Goal: Information Seeking & Learning: Check status

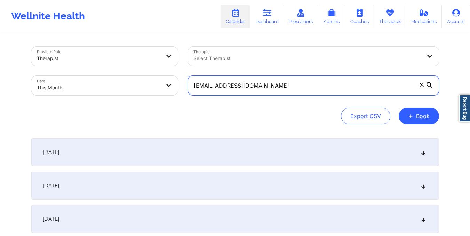
drag, startPoint x: 193, startPoint y: 86, endPoint x: 263, endPoint y: 93, distance: 70.3
click at [263, 93] on input "[EMAIL_ADDRESS][DOMAIN_NAME]" at bounding box center [313, 85] width 251 height 19
paste input "hristophermitchell922"
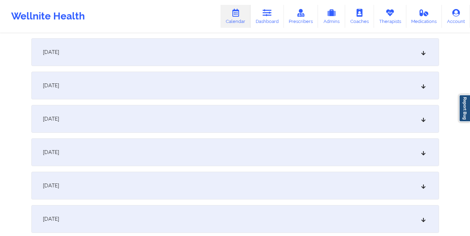
scroll to position [250, 0]
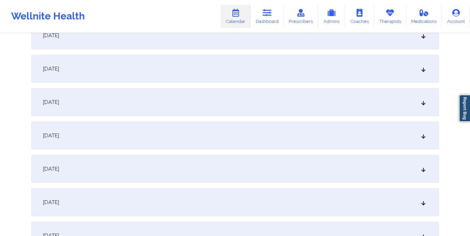
click at [272, 112] on div "October 7, 2025" at bounding box center [235, 102] width 408 height 28
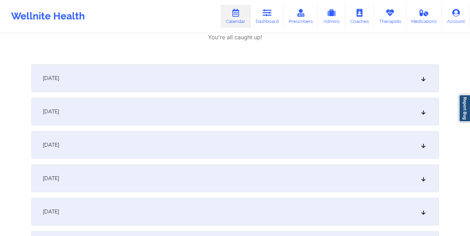
scroll to position [560, 0]
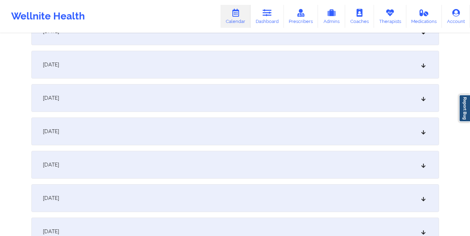
click at [256, 72] on div "October 9, 2025" at bounding box center [235, 65] width 408 height 28
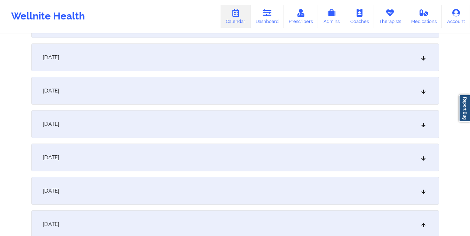
scroll to position [0, 0]
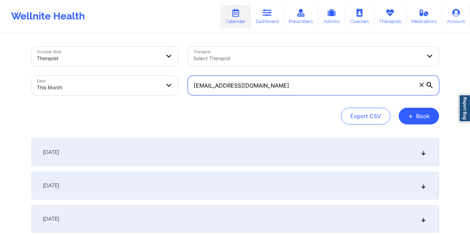
drag, startPoint x: 193, startPoint y: 86, endPoint x: 291, endPoint y: 94, distance: 98.0
click at [291, 94] on input "christophermitchell922@gmail.com" at bounding box center [313, 85] width 251 height 19
paste input "shazen777@yahoo"
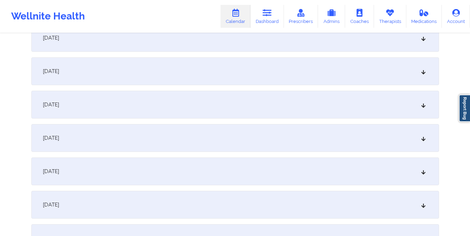
scroll to position [315, 0]
click at [222, 104] on div "October 9, 2025" at bounding box center [235, 104] width 408 height 28
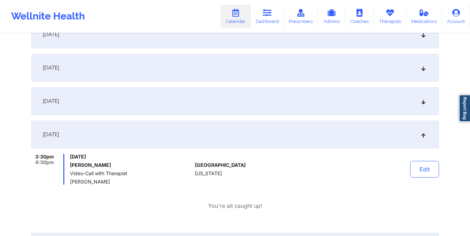
scroll to position [279, 0]
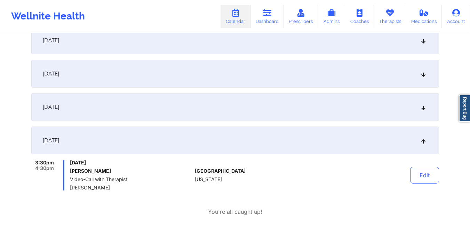
click at [207, 77] on div "October 7, 2025" at bounding box center [235, 74] width 408 height 28
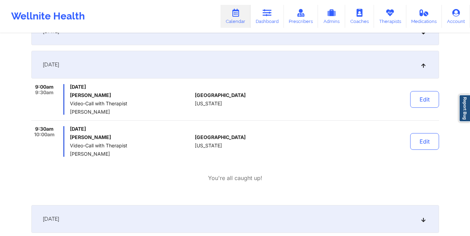
scroll to position [0, 0]
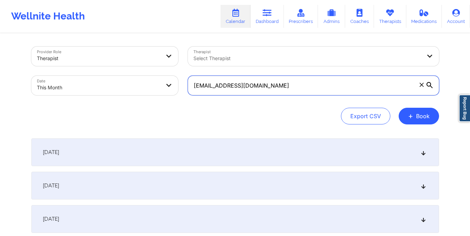
drag, startPoint x: 191, startPoint y: 89, endPoint x: 274, endPoint y: 91, distance: 83.1
click at [274, 91] on input "shazen777@yahoo.com" at bounding box center [313, 85] width 251 height 19
paste input "gonzalesycecilia@gmail"
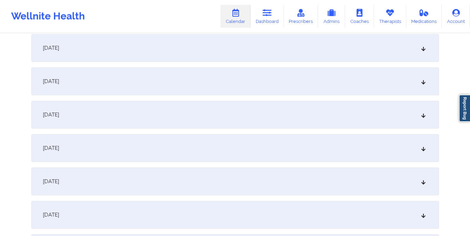
scroll to position [305, 0]
click at [259, 59] on div "[DATE]" at bounding box center [235, 48] width 408 height 28
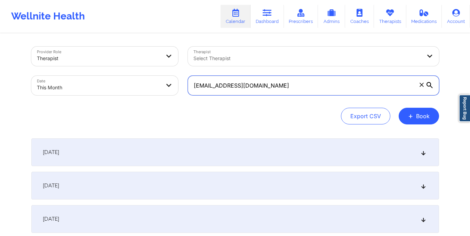
drag, startPoint x: 193, startPoint y: 84, endPoint x: 295, endPoint y: 92, distance: 102.5
click at [295, 92] on input "gonzalesycecilia@gmail.com" at bounding box center [313, 85] width 251 height 19
paste input "nishsenthilkumar"
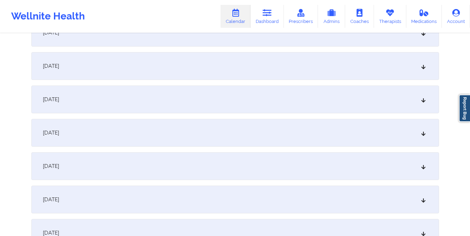
scroll to position [287, 0]
click at [289, 102] on div "[DATE]" at bounding box center [235, 99] width 408 height 28
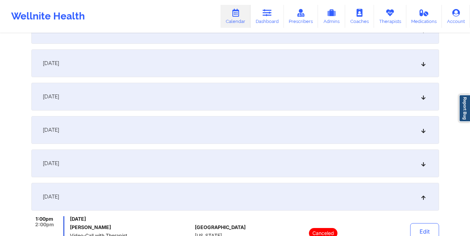
scroll to position [0, 0]
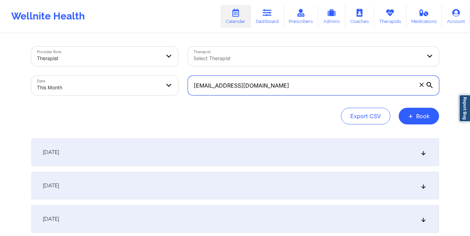
drag, startPoint x: 193, startPoint y: 90, endPoint x: 281, endPoint y: 91, distance: 87.3
click at [281, 91] on input "nishsenthilkumar@gmail.com" at bounding box center [313, 85] width 251 height 19
paste input "leecozine"
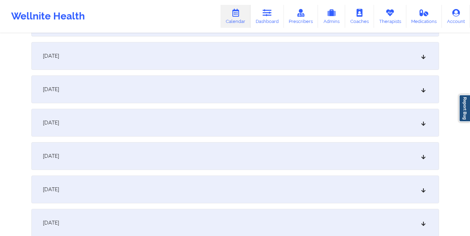
scroll to position [330, 0]
click at [254, 63] on div "[DATE]" at bounding box center [235, 56] width 408 height 28
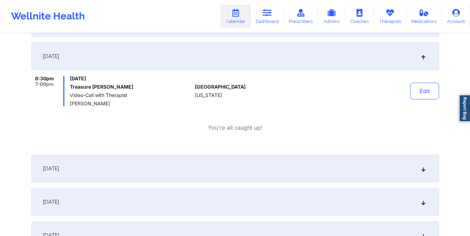
click at [254, 134] on div "October 8, 2025 6:30pm 7:00pm Wednesday, October 8, 2025 Treasure Cozine Video-…" at bounding box center [235, 95] width 408 height 107
click at [248, 162] on div "[DATE]" at bounding box center [235, 169] width 408 height 28
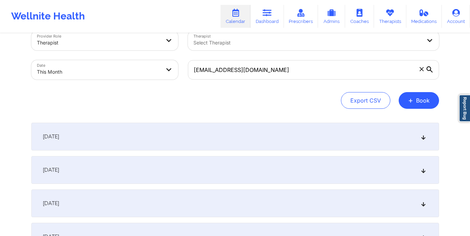
scroll to position [0, 0]
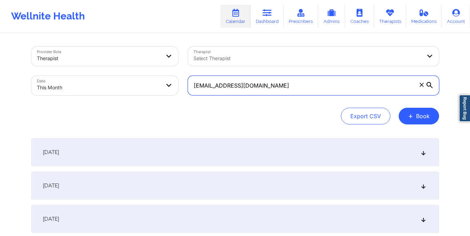
drag, startPoint x: 192, startPoint y: 85, endPoint x: 275, endPoint y: 95, distance: 84.0
click at [275, 95] on input "leecozine@gmail.com" at bounding box center [313, 85] width 251 height 19
paste input "valeriamu122"
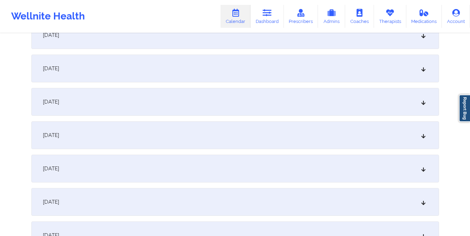
scroll to position [319, 0]
type input "valeriamu122@gmail.com"
click at [250, 103] on div "[DATE]" at bounding box center [235, 101] width 408 height 28
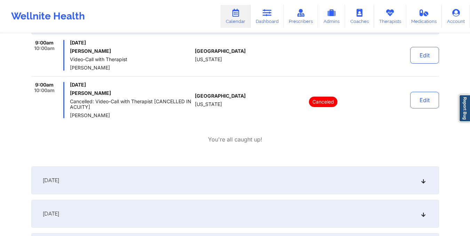
scroll to position [0, 0]
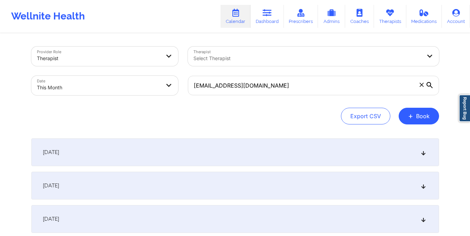
select select "2025-9"
select select "2025-10"
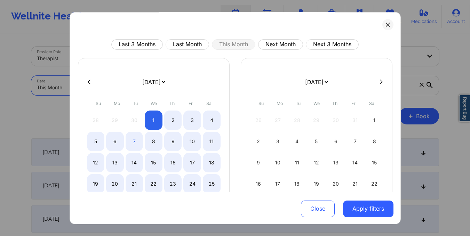
click at [153, 87] on body "Wellnite Health Calendar Dashboard Prescribers Admins Coaches Therapists Medica…" at bounding box center [235, 118] width 470 height 236
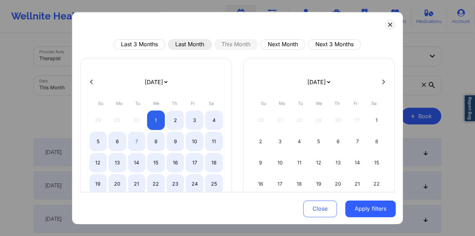
click at [185, 41] on button "Last Month" at bounding box center [189, 44] width 43 height 10
select select "2025-8"
select select "2025-9"
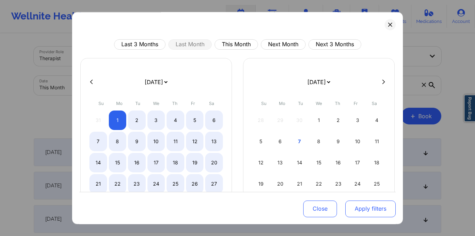
click at [363, 203] on button "Apply filters" at bounding box center [370, 208] width 50 height 17
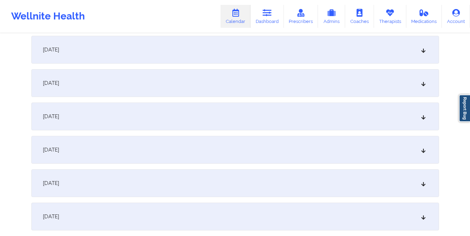
scroll to position [610, 0]
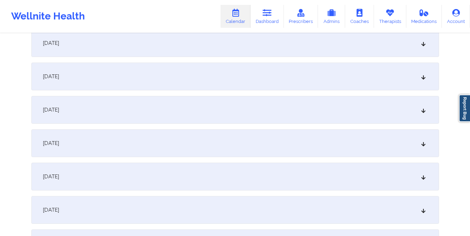
click at [234, 144] on div "[DATE]" at bounding box center [235, 143] width 408 height 28
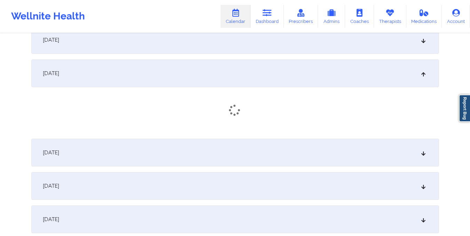
scroll to position [687, 0]
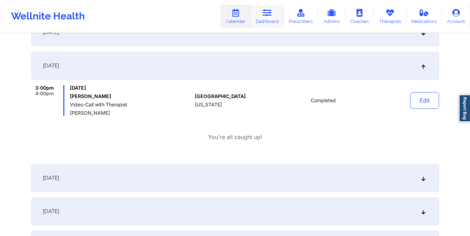
click at [265, 22] on link "Dashboard" at bounding box center [266, 16] width 33 height 23
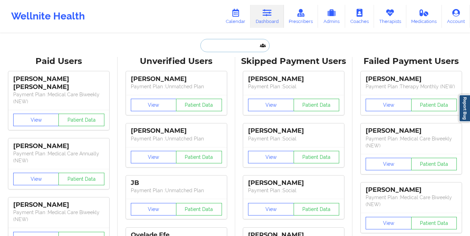
click at [239, 47] on input "text" at bounding box center [234, 45] width 69 height 13
paste input ""From 2025-07-31 session From 2025-07-03 session From 2025-06-05 session From 2…"
type input ""From 2025-07-31 session From 2025-07-03 session From 2025-06-05 session From 2…"
paste input "valeriamu122@gmail.com"
type input "valeriamu122@gmail.com"
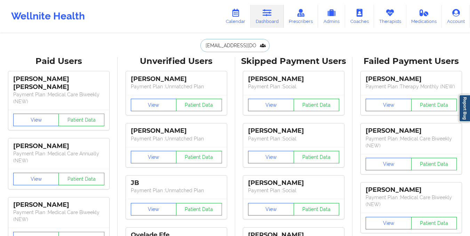
scroll to position [0, 2]
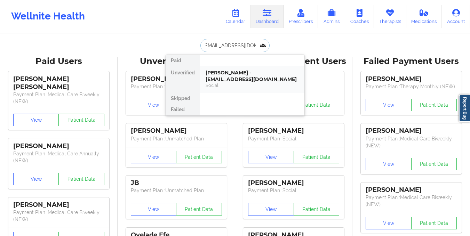
click at [233, 77] on div "Valeria Morante Flores - valeriamu122@gmail.com" at bounding box center [251, 76] width 93 height 13
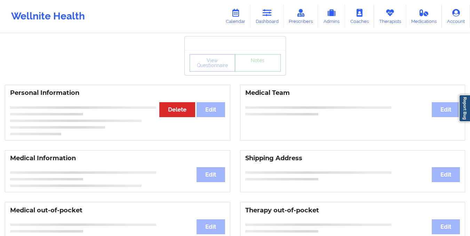
click at [254, 64] on div "View Questionnaire Notes" at bounding box center [234, 62] width 91 height 17
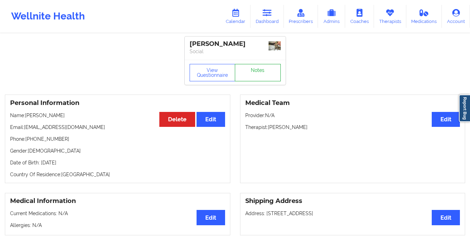
click at [261, 72] on link "Notes" at bounding box center [258, 72] width 46 height 17
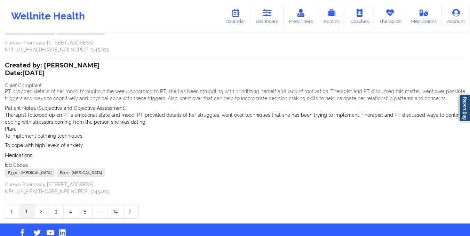
scroll to position [161, 0]
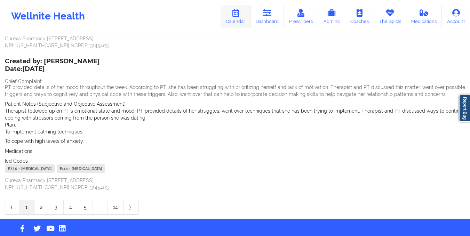
click at [247, 20] on link "Calendar" at bounding box center [235, 16] width 30 height 23
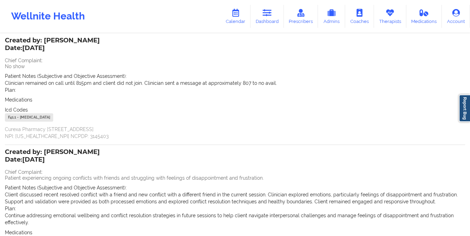
scroll to position [40, 0]
click at [267, 25] on link "Dashboard" at bounding box center [266, 16] width 33 height 23
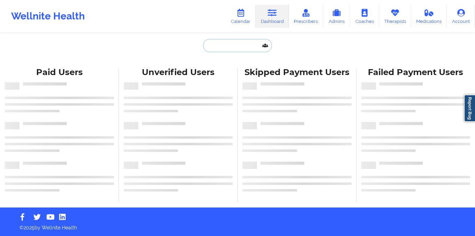
click at [229, 43] on input "text" at bounding box center [237, 45] width 69 height 13
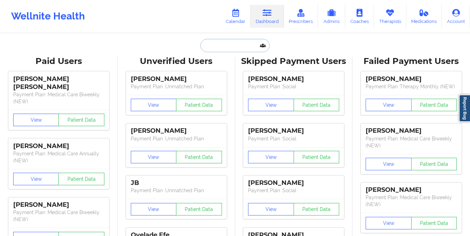
paste input "[EMAIL_ADDRESS][DOMAIN_NAME]"
type input "[EMAIL_ADDRESS][DOMAIN_NAME]"
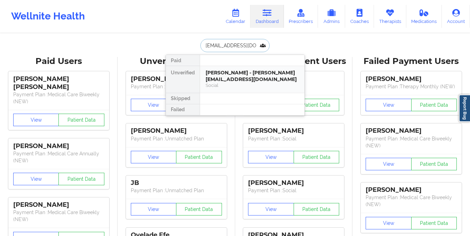
click at [233, 82] on div "Social" at bounding box center [251, 85] width 93 height 6
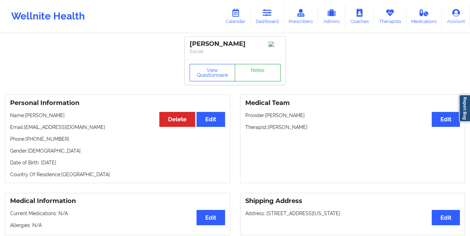
click at [246, 67] on link "Notes" at bounding box center [258, 72] width 46 height 17
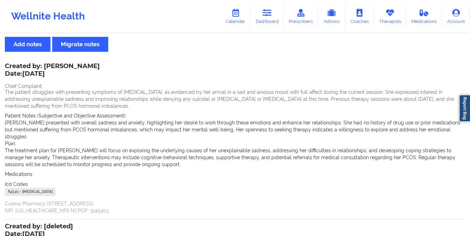
scroll to position [15, 0]
click at [271, 19] on link "Dashboard" at bounding box center [266, 16] width 33 height 23
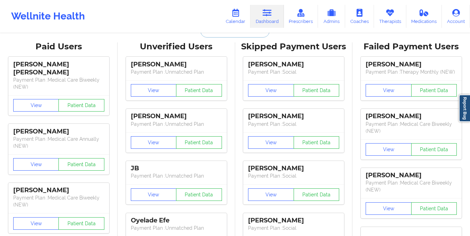
click at [215, 33] on input "text" at bounding box center [234, 30] width 69 height 13
paste input "[EMAIL_ADDRESS][DOMAIN_NAME]"
type input "[EMAIL_ADDRESS][DOMAIN_NAME]"
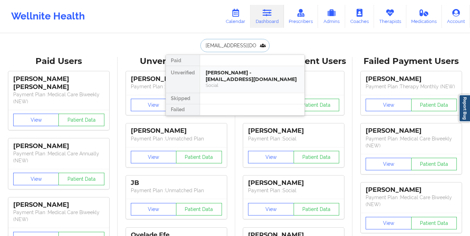
click at [239, 82] on div "Kristen Watson - kwatsonsls@gmail.com" at bounding box center [251, 76] width 93 height 13
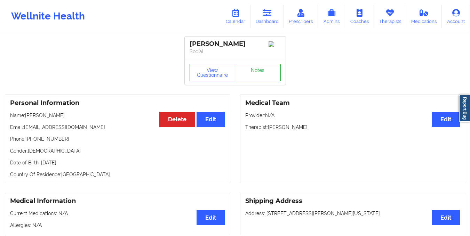
click at [258, 81] on link "Notes" at bounding box center [258, 72] width 46 height 17
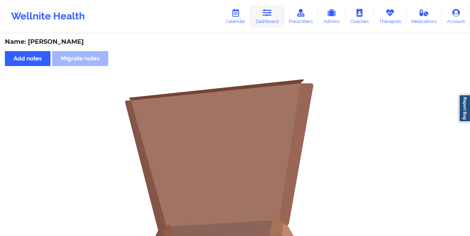
click at [268, 18] on link "Dashboard" at bounding box center [266, 16] width 33 height 23
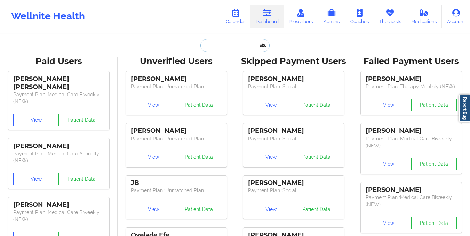
click at [250, 41] on input "text" at bounding box center [234, 45] width 69 height 13
paste input "[PERSON_NAME][EMAIL_ADDRESS][DOMAIN_NAME]"
type input "[PERSON_NAME][EMAIL_ADDRESS][DOMAIN_NAME]"
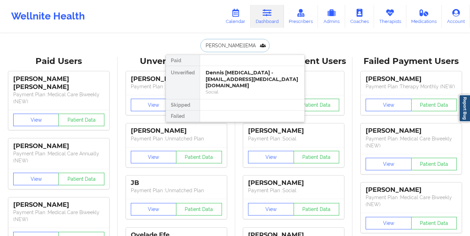
click at [231, 71] on div "Dennis Pinna - dennis.pinna@gmail.com" at bounding box center [251, 79] width 93 height 19
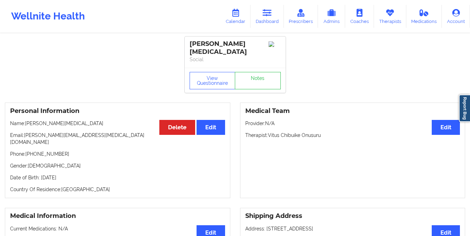
click at [252, 68] on div "View Questionnaire Notes" at bounding box center [235, 80] width 101 height 25
click at [253, 72] on link "Notes" at bounding box center [258, 80] width 46 height 17
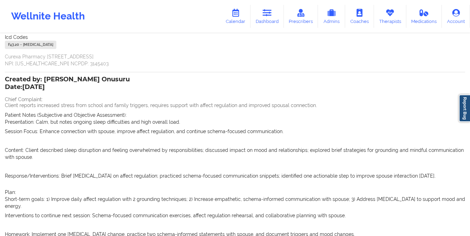
scroll to position [259, 0]
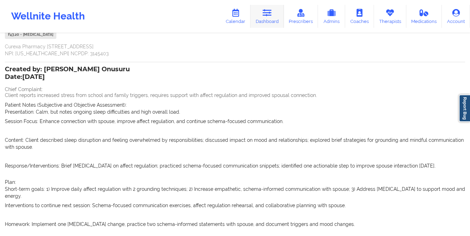
click at [253, 17] on link "Dashboard" at bounding box center [266, 16] width 33 height 23
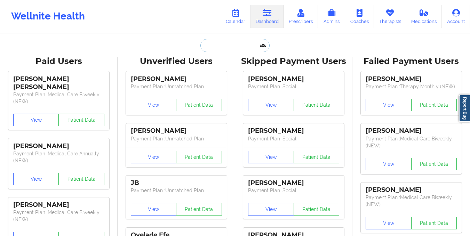
click at [228, 49] on input "text" at bounding box center [234, 45] width 69 height 13
paste input "[EMAIL_ADDRESS][DOMAIN_NAME]"
type input "[EMAIL_ADDRESS][DOMAIN_NAME]"
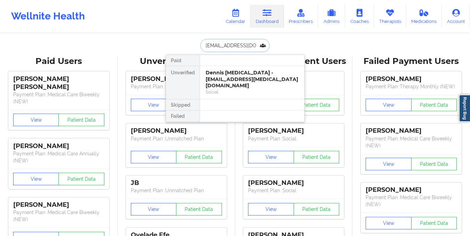
scroll to position [0, 5]
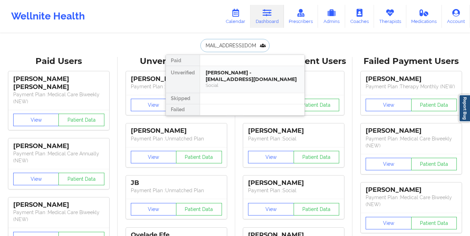
click at [234, 76] on div "Cirissa Spencer - cspencer1700@gmail.com" at bounding box center [251, 76] width 93 height 13
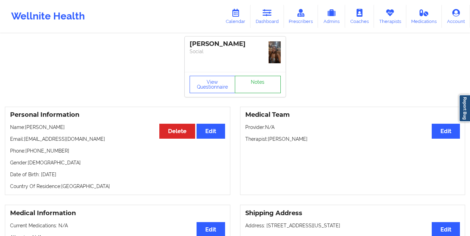
click at [244, 76] on link "Notes" at bounding box center [258, 84] width 46 height 17
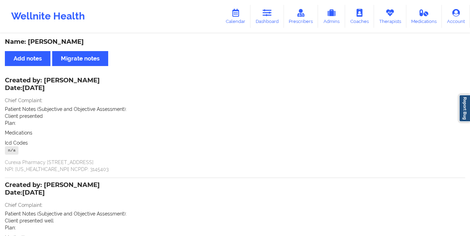
scroll to position [98, 0]
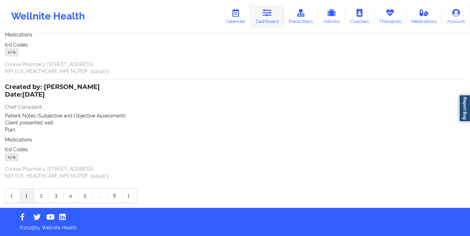
click at [265, 10] on icon at bounding box center [267, 13] width 9 height 8
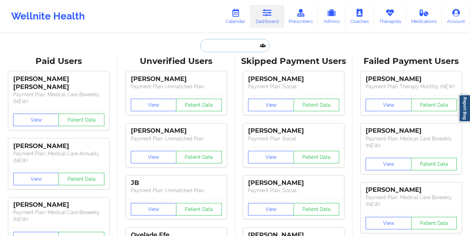
click at [213, 46] on input "text" at bounding box center [234, 45] width 69 height 13
paste input ""From 2025-08-28 session Acuity Notes: Let patient IN?— yes Coverage plan:Blue …"
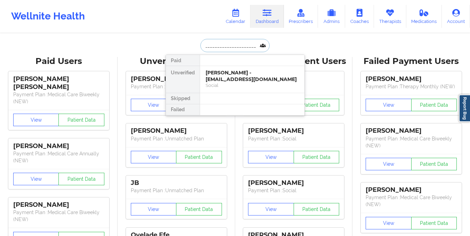
paste input "[EMAIL_ADDRESS][DOMAIN_NAME]"
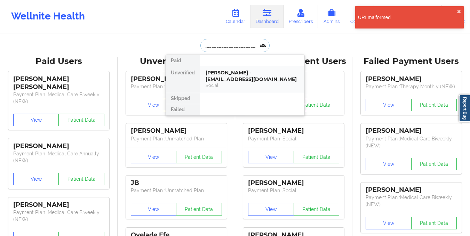
type input ""From 2025-08-28 session Acuity Notes: Let patient IN?— yes Coverage plan:Blue …"
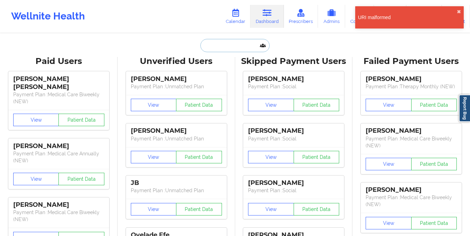
scroll to position [0, 0]
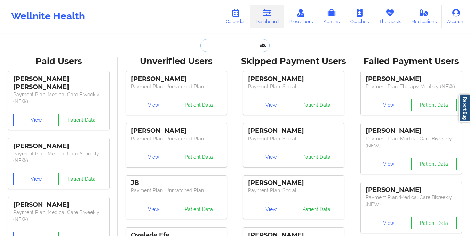
paste input "[EMAIL_ADDRESS][DOMAIN_NAME]"
type input "[EMAIL_ADDRESS][DOMAIN_NAME]"
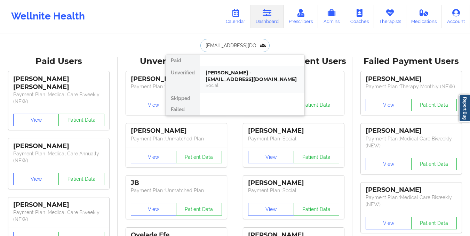
click at [241, 87] on div "Social" at bounding box center [251, 85] width 93 height 6
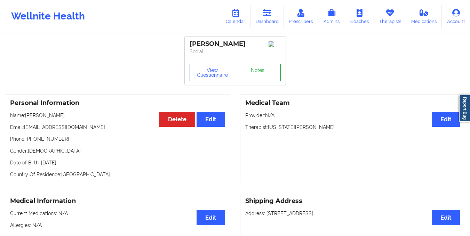
click at [245, 67] on link "Notes" at bounding box center [258, 72] width 46 height 17
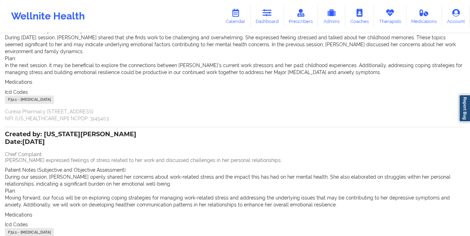
scroll to position [86, 0]
click at [269, 19] on link "Dashboard" at bounding box center [266, 16] width 33 height 23
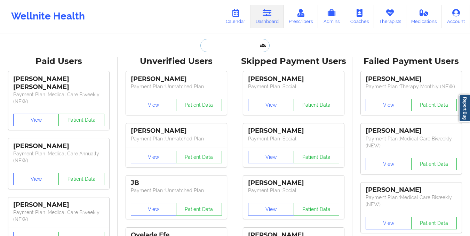
click at [211, 42] on input "text" at bounding box center [234, 45] width 69 height 13
paste input "[PERSON_NAME][EMAIL_ADDRESS][PERSON_NAME][DOMAIN_NAME]"
type input "[PERSON_NAME][EMAIL_ADDRESS][PERSON_NAME][DOMAIN_NAME]"
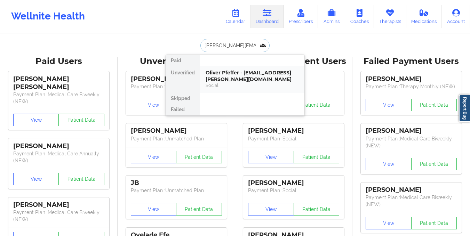
click at [222, 74] on div "Oliver Pfeffer - pfeffer.oliver@gmail.com" at bounding box center [251, 76] width 93 height 13
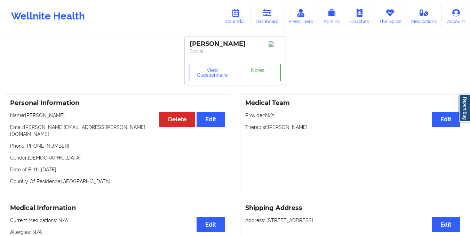
click at [242, 74] on link "Notes" at bounding box center [258, 72] width 46 height 17
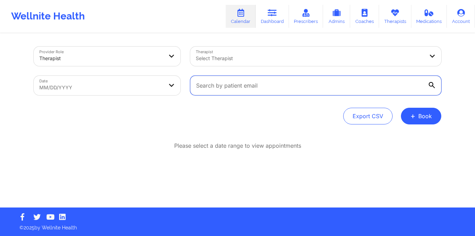
click at [202, 88] on input "text" at bounding box center [315, 85] width 251 height 19
paste input "[EMAIL_ADDRESS][DOMAIN_NAME]"
type input "[EMAIL_ADDRESS][DOMAIN_NAME]"
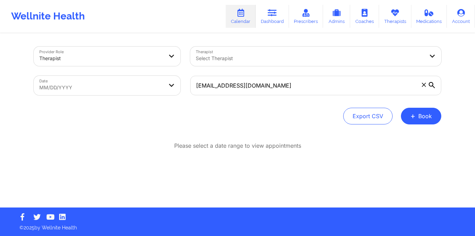
click at [140, 86] on body "Wellnite Health Calendar Dashboard Prescribers Admins Coaches Therapists Medica…" at bounding box center [237, 118] width 475 height 236
select select "2025-8"
select select "2025-9"
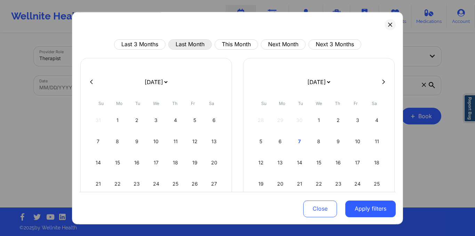
click at [195, 42] on button "Last Month" at bounding box center [189, 44] width 43 height 10
select select "2025-8"
select select "2025-9"
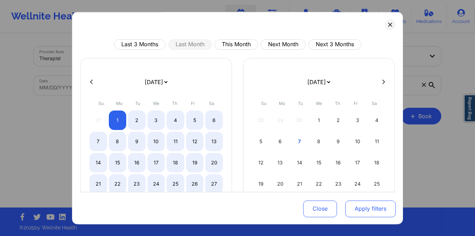
click at [360, 204] on button "Apply filters" at bounding box center [370, 208] width 50 height 17
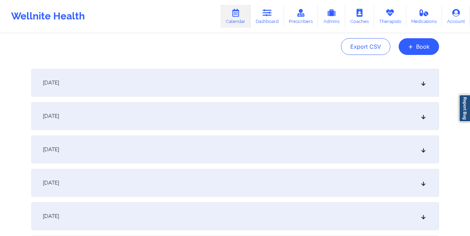
scroll to position [70, 0]
click at [270, 149] on div "[DATE]" at bounding box center [235, 149] width 408 height 28
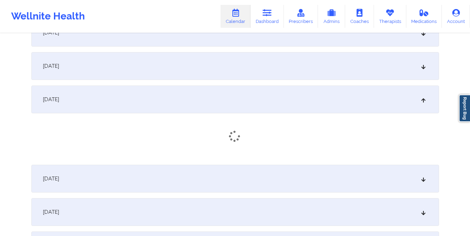
scroll to position [137, 0]
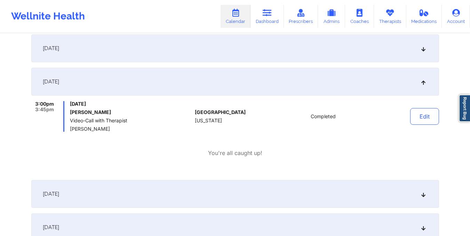
click at [312, 162] on div "[DATE] 3:00pm 3:45pm [DATE] [PERSON_NAME] Video-Call with Therapist [PERSON_NAM…" at bounding box center [235, 121] width 408 height 107
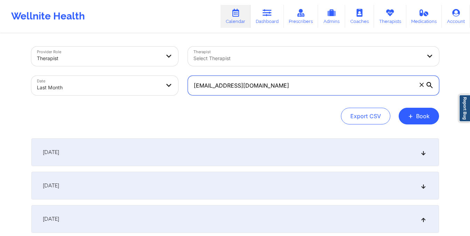
drag, startPoint x: 191, startPoint y: 88, endPoint x: 257, endPoint y: 93, distance: 66.2
click at [257, 93] on input "[EMAIL_ADDRESS][DOMAIN_NAME]" at bounding box center [313, 85] width 251 height 19
paste input "[EMAIL_ADDRESS]"
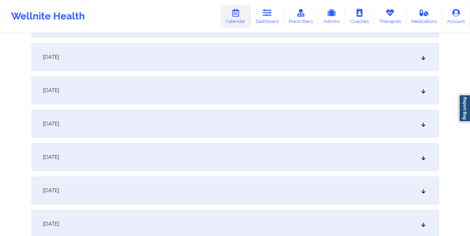
scroll to position [131, 0]
click at [253, 91] on div "[DATE]" at bounding box center [235, 88] width 408 height 28
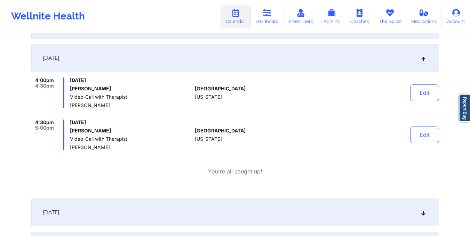
scroll to position [0, 0]
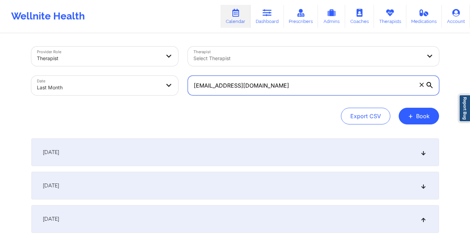
drag, startPoint x: 193, startPoint y: 93, endPoint x: 275, endPoint y: 95, distance: 81.7
click at [275, 95] on input "[EMAIL_ADDRESS][DOMAIN_NAME]" at bounding box center [313, 85] width 251 height 19
paste input "[EMAIL_ADDRESS]"
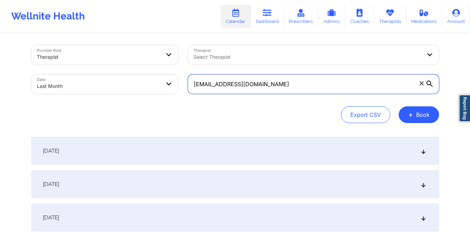
type input "[EMAIL_ADDRESS][DOMAIN_NAME]"
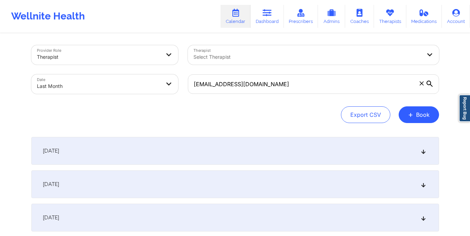
select select "2025-8"
select select "2025-9"
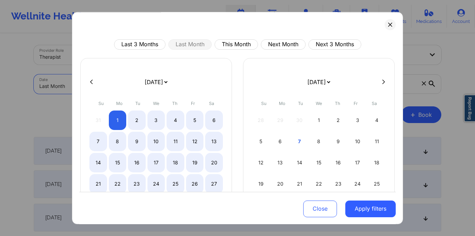
click at [127, 76] on body "Wellnite Health Calendar Dashboard Prescribers Admins Coaches Therapists Medica…" at bounding box center [237, 117] width 475 height 236
click at [231, 43] on button "This Month" at bounding box center [236, 44] width 43 height 10
select select "2025-9"
select select "2025-10"
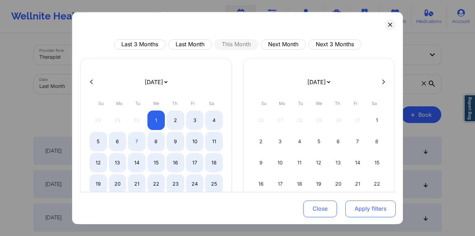
click at [358, 210] on button "Apply filters" at bounding box center [370, 208] width 50 height 17
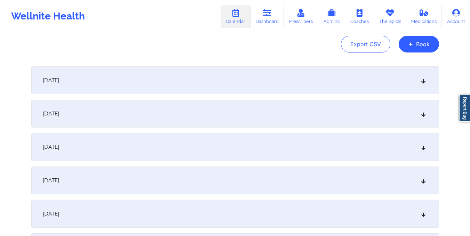
scroll to position [73, 0]
click at [297, 106] on div "[DATE]" at bounding box center [235, 113] width 408 height 28
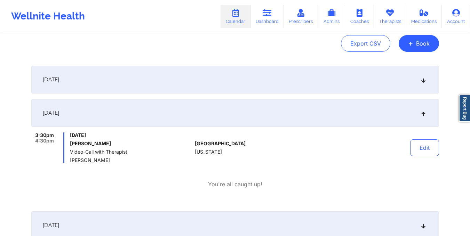
scroll to position [0, 0]
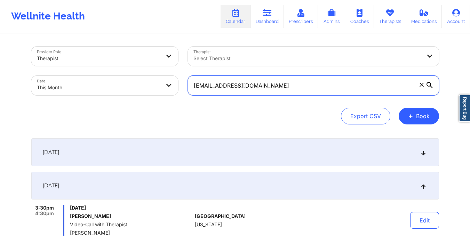
drag, startPoint x: 192, startPoint y: 83, endPoint x: 293, endPoint y: 75, distance: 101.2
click at [293, 75] on div "[EMAIL_ADDRESS][DOMAIN_NAME]" at bounding box center [313, 85] width 261 height 29
paste input "[PERSON_NAME][EMAIL_ADDRESS]"
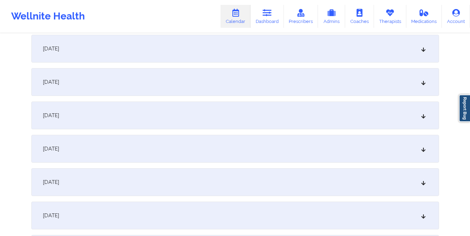
scroll to position [240, 0]
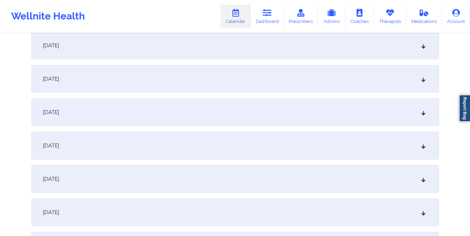
type input "[PERSON_NAME][EMAIL_ADDRESS][DOMAIN_NAME]"
click at [249, 136] on div "[DATE]" at bounding box center [235, 146] width 408 height 28
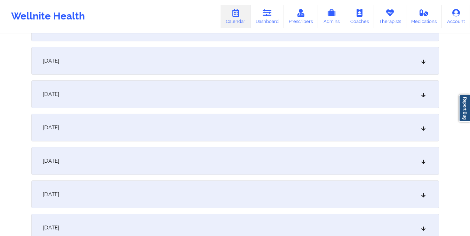
scroll to position [0, 0]
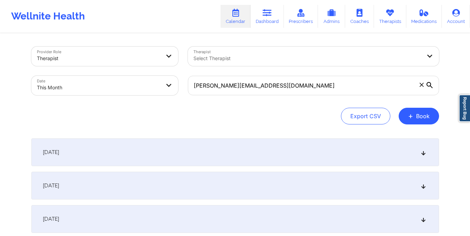
select select "2025-9"
select select "2025-10"
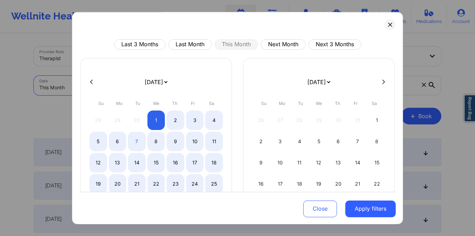
click at [132, 85] on body "Wellnite Health Calendar Dashboard Prescribers Admins Coaches Therapists Medica…" at bounding box center [237, 118] width 475 height 236
click at [181, 43] on button "Last Month" at bounding box center [189, 44] width 43 height 10
select select "2025-8"
select select "2025-9"
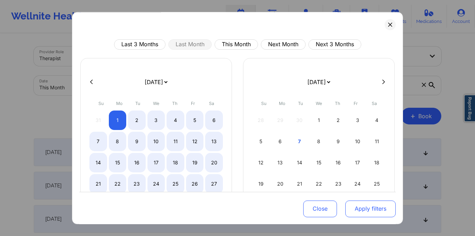
click at [368, 212] on button "Apply filters" at bounding box center [370, 208] width 50 height 17
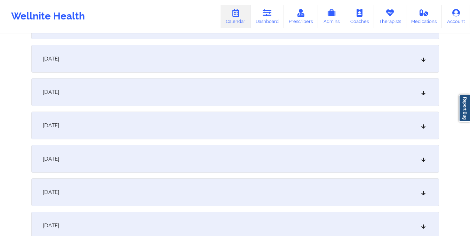
scroll to position [628, 0]
click at [283, 140] on div "[DATE] No appointments [DATE] No appointments [DATE] No appointments [DATE] No …" at bounding box center [235, 8] width 408 height 996
click at [279, 129] on div "[DATE]" at bounding box center [235, 125] width 408 height 28
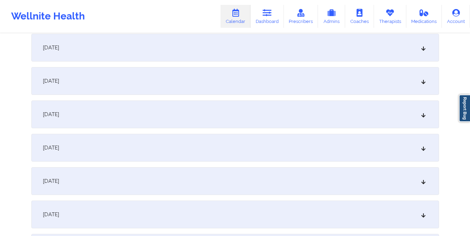
scroll to position [894, 0]
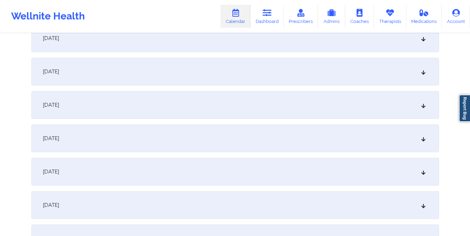
click at [280, 142] on div "[DATE]" at bounding box center [235, 138] width 408 height 28
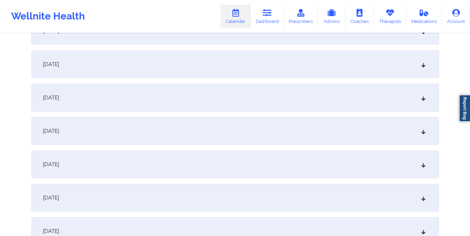
scroll to position [0, 0]
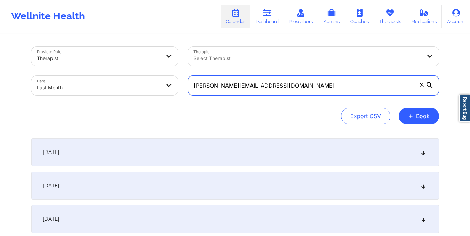
drag, startPoint x: 193, startPoint y: 85, endPoint x: 265, endPoint y: 88, distance: 72.0
click at [265, 88] on input "[PERSON_NAME][EMAIL_ADDRESS][DOMAIN_NAME]" at bounding box center [313, 85] width 251 height 19
paste input "cspencer1700"
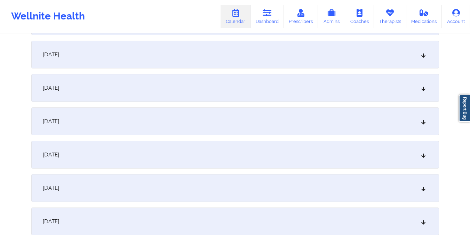
scroll to position [833, 0]
type input "[EMAIL_ADDRESS][DOMAIN_NAME]"
click at [229, 121] on div "[DATE]" at bounding box center [235, 120] width 408 height 28
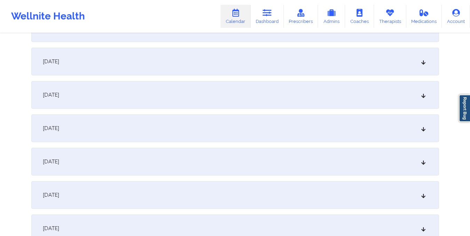
scroll to position [658, 0]
click at [211, 70] on div "[DATE]" at bounding box center [235, 62] width 408 height 28
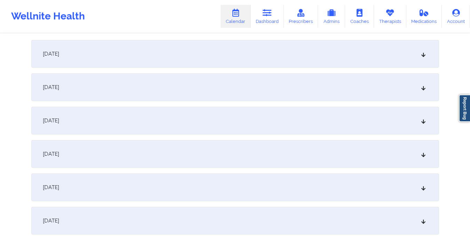
scroll to position [0, 0]
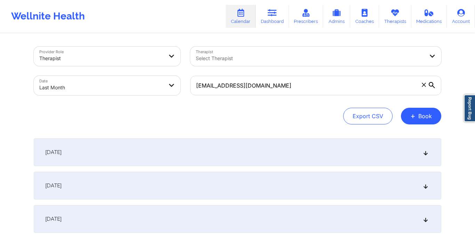
click at [107, 81] on body "Wellnite Health Calendar Dashboard Prescribers Admins Coaches Therapists Medica…" at bounding box center [237, 118] width 475 height 236
select select "2025-8"
select select "2025-9"
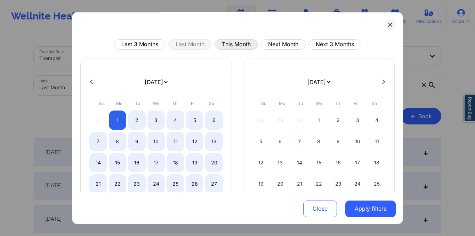
click at [228, 45] on button "This Month" at bounding box center [236, 44] width 43 height 10
select select "2025-9"
select select "2025-10"
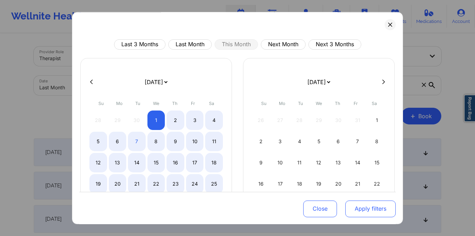
click at [370, 203] on button "Apply filters" at bounding box center [370, 208] width 50 height 17
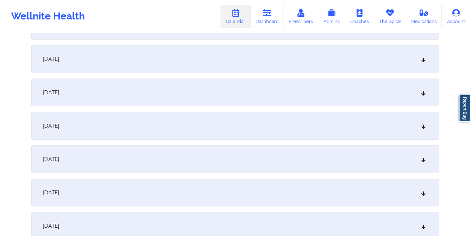
scroll to position [294, 0]
click at [282, 127] on div "[DATE]" at bounding box center [235, 126] width 408 height 28
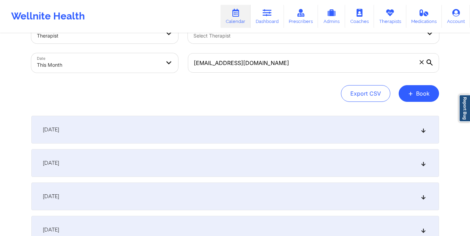
scroll to position [0, 0]
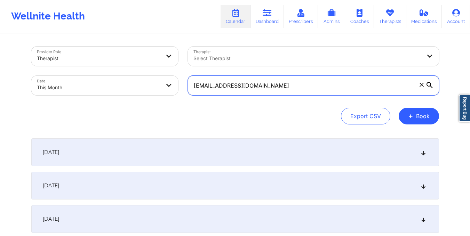
drag, startPoint x: 194, startPoint y: 87, endPoint x: 287, endPoint y: 92, distance: 93.0
click at [287, 92] on input "[EMAIL_ADDRESS][DOMAIN_NAME]" at bounding box center [313, 85] width 251 height 19
paste input "yrylott"
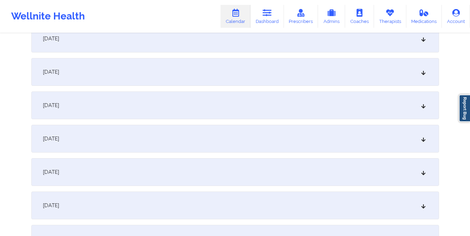
scroll to position [342, 0]
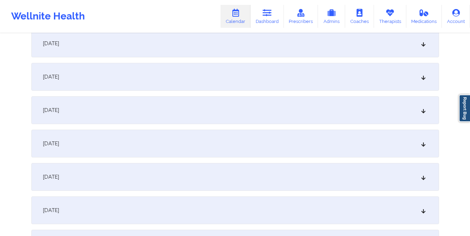
type input "[EMAIL_ADDRESS][DOMAIN_NAME]"
click at [262, 80] on div "[DATE]" at bounding box center [235, 77] width 408 height 28
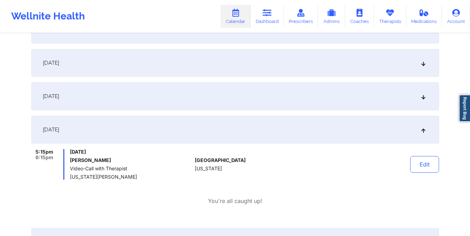
scroll to position [289, 0]
click at [209, 104] on div "[DATE]" at bounding box center [235, 97] width 408 height 28
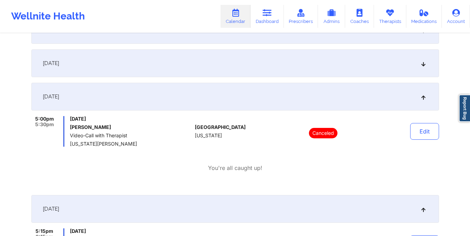
scroll to position [0, 0]
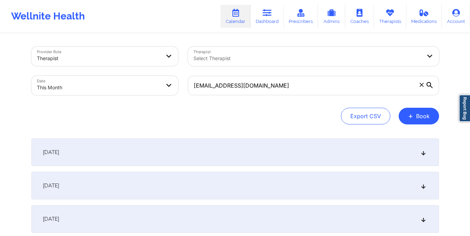
select select "2025-9"
select select "2025-10"
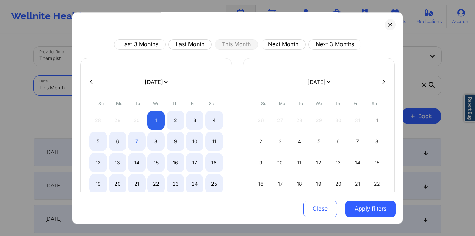
click at [121, 83] on body "Wellnite Health Calendar Dashboard Prescribers Admins Coaches Therapists Medica…" at bounding box center [237, 118] width 475 height 236
click at [193, 46] on button "Last Month" at bounding box center [189, 44] width 43 height 10
select select "2025-8"
select select "2025-9"
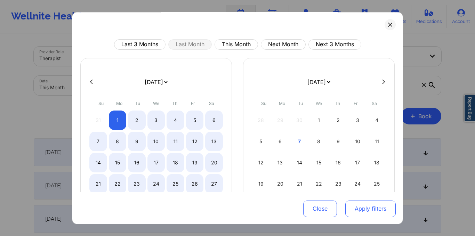
click at [373, 209] on button "Apply filters" at bounding box center [370, 208] width 50 height 17
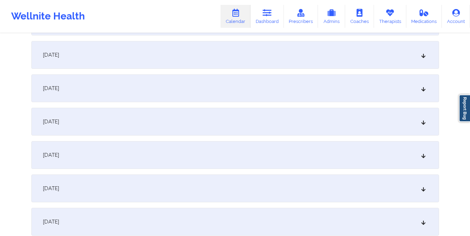
scroll to position [852, 0]
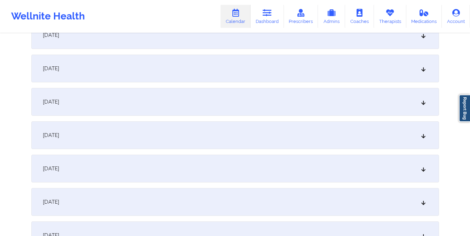
click at [261, 108] on div "[DATE]" at bounding box center [235, 102] width 408 height 28
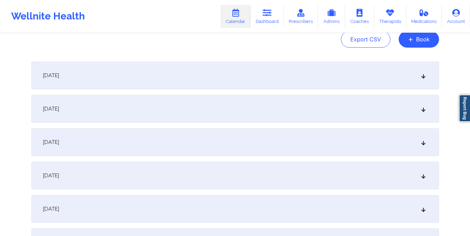
scroll to position [0, 0]
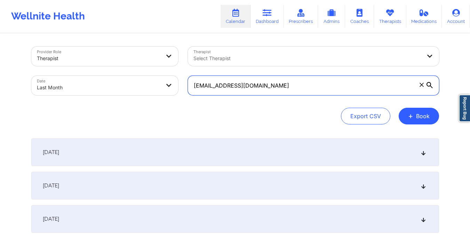
drag, startPoint x: 241, startPoint y: 91, endPoint x: 256, endPoint y: 91, distance: 15.7
click at [256, 91] on input "[EMAIL_ADDRESS][DOMAIN_NAME]" at bounding box center [313, 85] width 251 height 19
paste input "dspinzola"
type input "[EMAIL_ADDRESS][DOMAIN_NAME]"
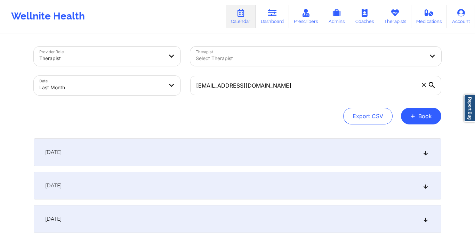
select select "2025-8"
select select "2025-9"
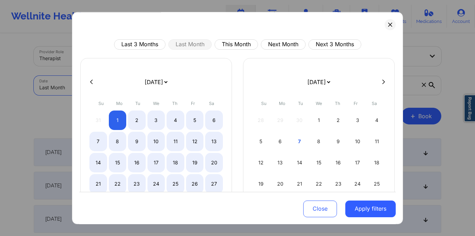
click at [160, 82] on body "Wellnite Health Calendar Dashboard Prescribers Admins Coaches Therapists Medica…" at bounding box center [237, 118] width 475 height 236
click at [232, 42] on button "This Month" at bounding box center [236, 44] width 43 height 10
select select "2025-9"
select select "2025-10"
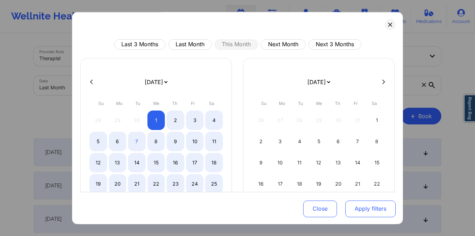
click at [358, 207] on button "Apply filters" at bounding box center [370, 208] width 50 height 17
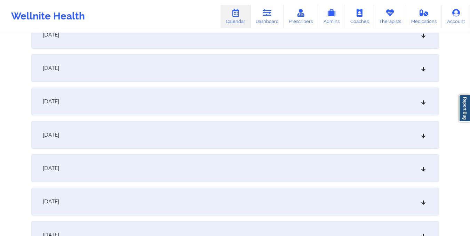
scroll to position [251, 0]
click at [299, 179] on div "[DATE]" at bounding box center [235, 168] width 408 height 28
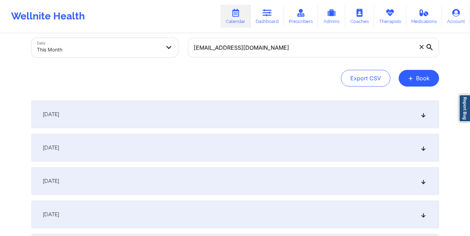
scroll to position [0, 0]
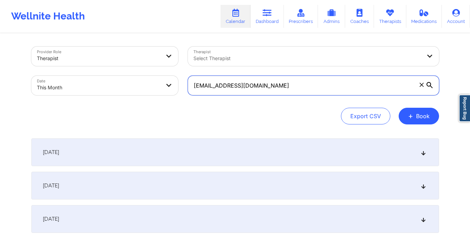
drag, startPoint x: 193, startPoint y: 85, endPoint x: 185, endPoint y: 87, distance: 8.6
click at [268, 89] on input "[EMAIL_ADDRESS][DOMAIN_NAME]" at bounding box center [313, 85] width 251 height 19
paste input "kiarahl@me"
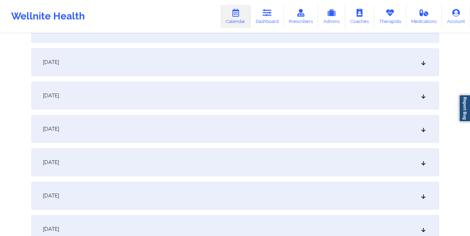
scroll to position [224, 0]
click at [180, 188] on div "[DATE]" at bounding box center [235, 195] width 408 height 28
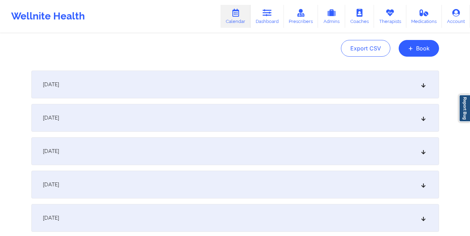
scroll to position [0, 0]
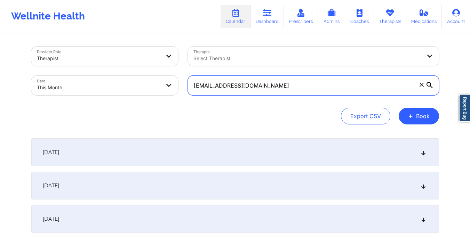
click at [257, 83] on input "[EMAIL_ADDRESS][DOMAIN_NAME]" at bounding box center [313, 85] width 251 height 19
drag, startPoint x: 193, startPoint y: 86, endPoint x: 263, endPoint y: 84, distance: 69.9
click at [263, 84] on input "[EMAIL_ADDRESS][DOMAIN_NAME]" at bounding box center [313, 85] width 251 height 19
paste input "[EMAIL_ADDRESS]"
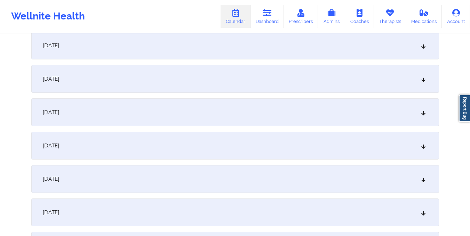
scroll to position [274, 0]
click at [247, 108] on div "[DATE]" at bounding box center [235, 112] width 408 height 28
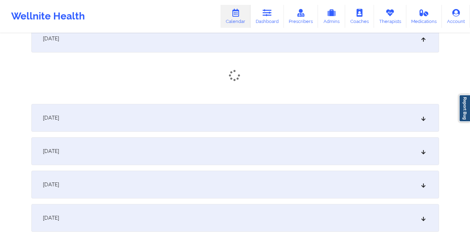
scroll to position [349, 0]
click at [247, 108] on div "[DATE]" at bounding box center [235, 118] width 408 height 28
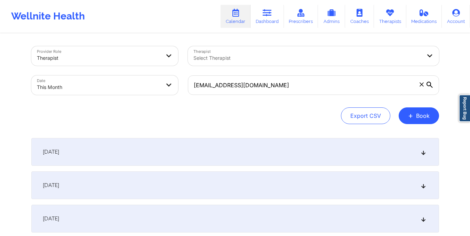
scroll to position [0, 0]
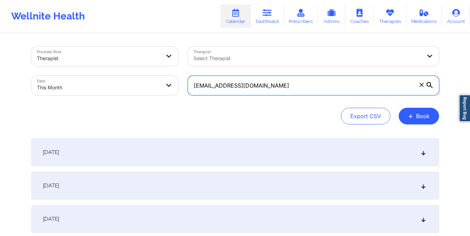
drag, startPoint x: 193, startPoint y: 90, endPoint x: 272, endPoint y: 87, distance: 79.0
click at [272, 87] on input "[EMAIL_ADDRESS][DOMAIN_NAME]" at bounding box center [313, 85] width 251 height 19
paste input "patylin"
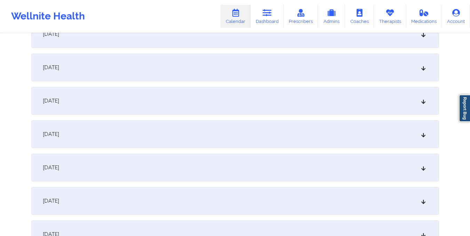
scroll to position [219, 0]
click at [250, 196] on div "[DATE]" at bounding box center [235, 200] width 408 height 28
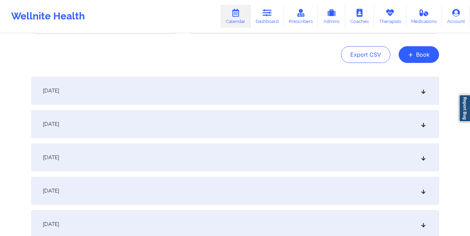
scroll to position [0, 0]
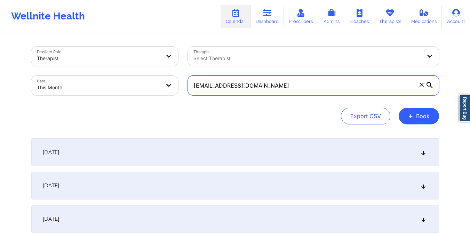
drag, startPoint x: 195, startPoint y: 89, endPoint x: 277, endPoint y: 91, distance: 82.8
click at [277, 91] on input "[EMAIL_ADDRESS][DOMAIN_NAME]" at bounding box center [313, 85] width 251 height 19
paste input "debrafl561"
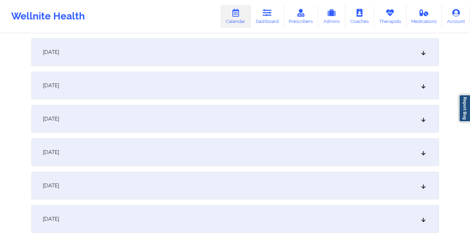
scroll to position [334, 0]
click at [277, 91] on div "[DATE]" at bounding box center [235, 85] width 408 height 28
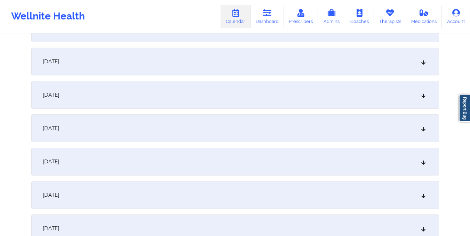
scroll to position [0, 0]
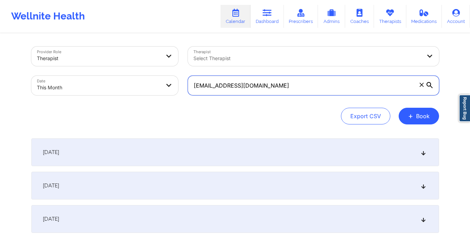
drag, startPoint x: 191, startPoint y: 87, endPoint x: 271, endPoint y: 91, distance: 80.1
click at [271, 91] on input "[EMAIL_ADDRESS][DOMAIN_NAME]" at bounding box center [313, 85] width 251 height 19
paste input "[PERSON_NAME].[PERSON_NAME]"
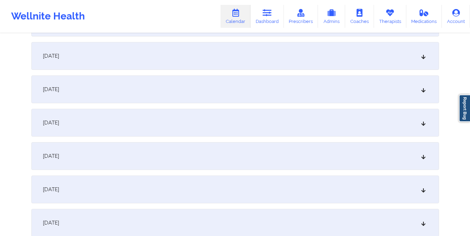
scroll to position [330, 0]
type input "[PERSON_NAME][EMAIL_ADDRESS][PERSON_NAME][DOMAIN_NAME]"
click at [271, 91] on div "[DATE]" at bounding box center [235, 89] width 408 height 28
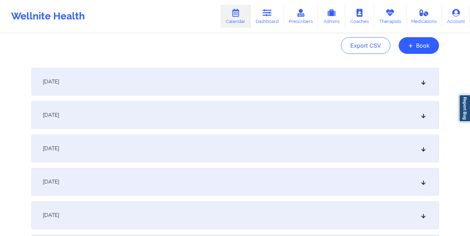
scroll to position [0, 0]
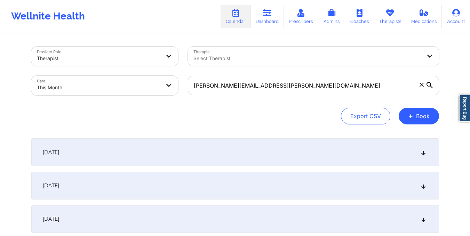
select select "2025-9"
select select "2025-10"
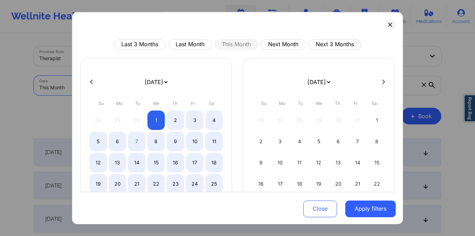
click at [146, 80] on body "Wellnite Health Calendar Dashboard Prescribers Admins Coaches Therapists Medica…" at bounding box center [237, 118] width 475 height 236
click at [189, 42] on button "Last Month" at bounding box center [189, 44] width 43 height 10
select select "2025-8"
select select "2025-9"
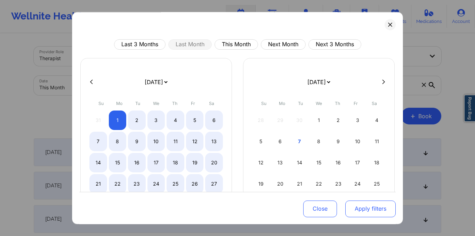
click at [377, 211] on button "Apply filters" at bounding box center [370, 208] width 50 height 17
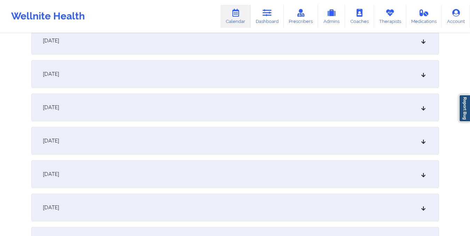
scroll to position [612, 0]
click at [276, 116] on div "[DATE]" at bounding box center [235, 108] width 408 height 28
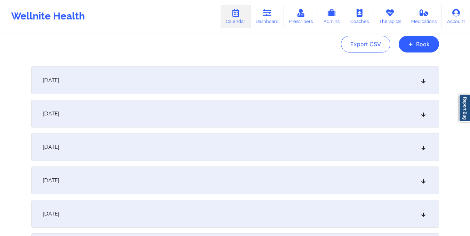
scroll to position [0, 0]
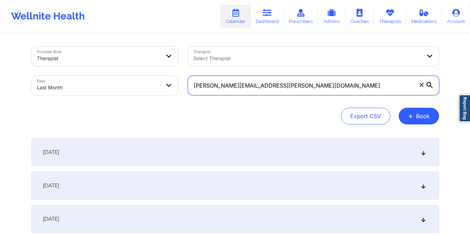
drag, startPoint x: 193, startPoint y: 85, endPoint x: 267, endPoint y: 97, distance: 75.4
click at [267, 97] on div "[PERSON_NAME][EMAIL_ADDRESS][PERSON_NAME][DOMAIN_NAME]" at bounding box center [313, 85] width 261 height 29
paste input "[URL]"
type input "[EMAIL_ADDRESS][DOMAIN_NAME]"
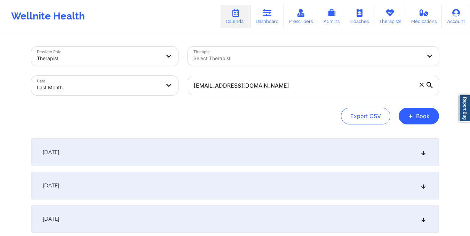
select select "2025-8"
select select "2025-9"
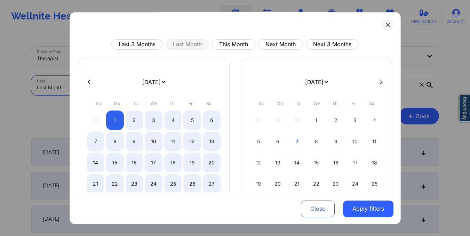
click at [149, 78] on body "Wellnite Health Calendar Dashboard Prescribers Admins Coaches Therapists Medica…" at bounding box center [235, 118] width 470 height 236
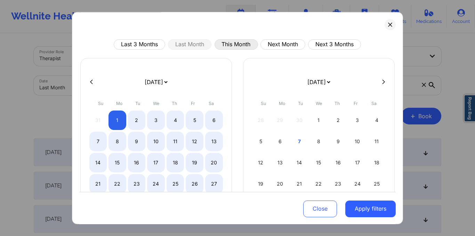
click at [222, 43] on button "This Month" at bounding box center [236, 44] width 43 height 10
select select "2025-9"
select select "2025-10"
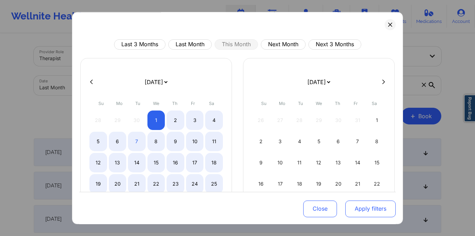
click at [370, 213] on button "Apply filters" at bounding box center [370, 208] width 50 height 17
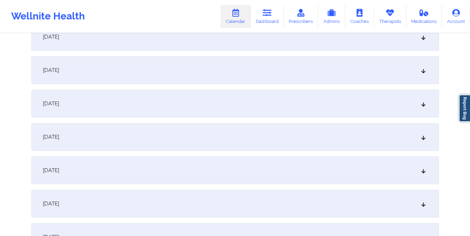
scroll to position [316, 0]
click at [306, 112] on div "[DATE]" at bounding box center [235, 103] width 408 height 28
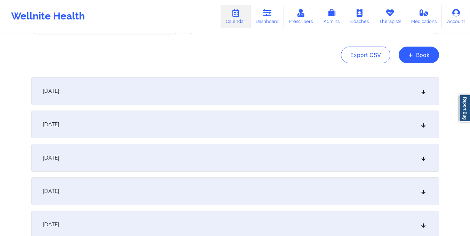
scroll to position [0, 0]
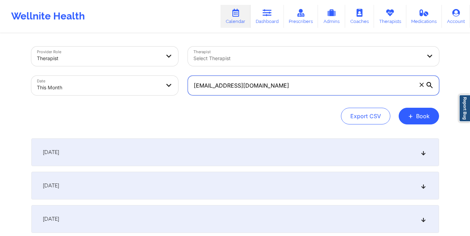
drag, startPoint x: 193, startPoint y: 82, endPoint x: 299, endPoint y: 88, distance: 105.9
click at [299, 88] on input "[EMAIL_ADDRESS][DOMAIN_NAME]" at bounding box center [313, 85] width 251 height 19
paste input "ingdomgirld@ao"
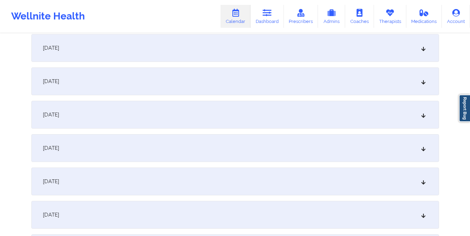
scroll to position [371, 0]
type input "[EMAIL_ADDRESS][DOMAIN_NAME]"
click at [274, 50] on div "[DATE]" at bounding box center [235, 48] width 408 height 28
